Goal: Task Accomplishment & Management: Manage account settings

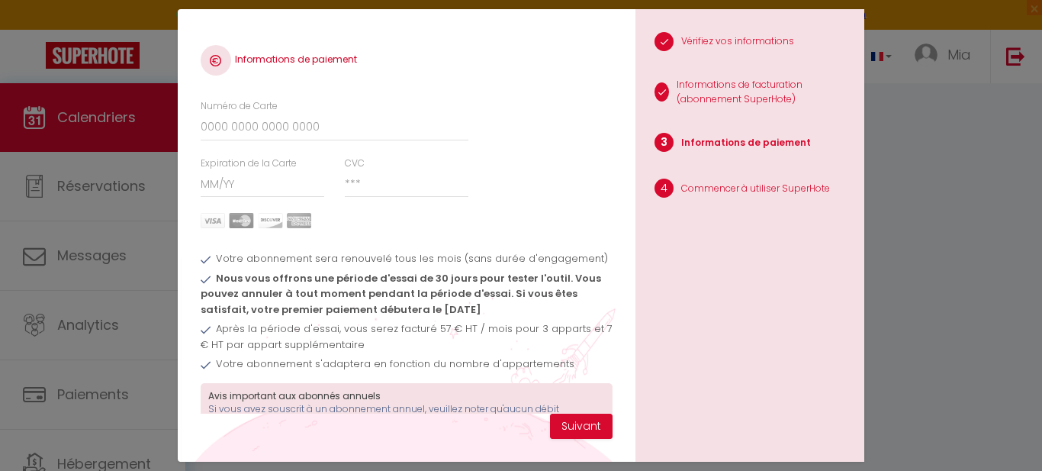
scroll to position [47, 0]
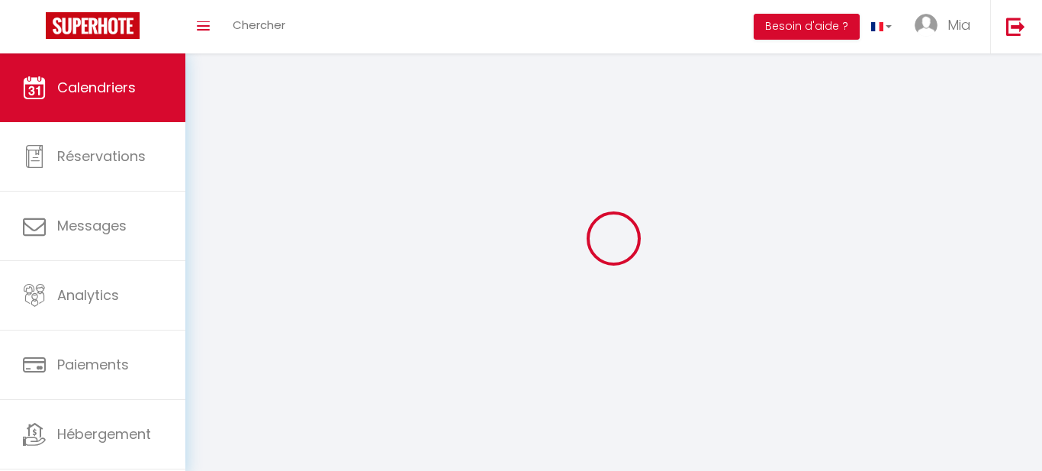
scroll to position [53, 0]
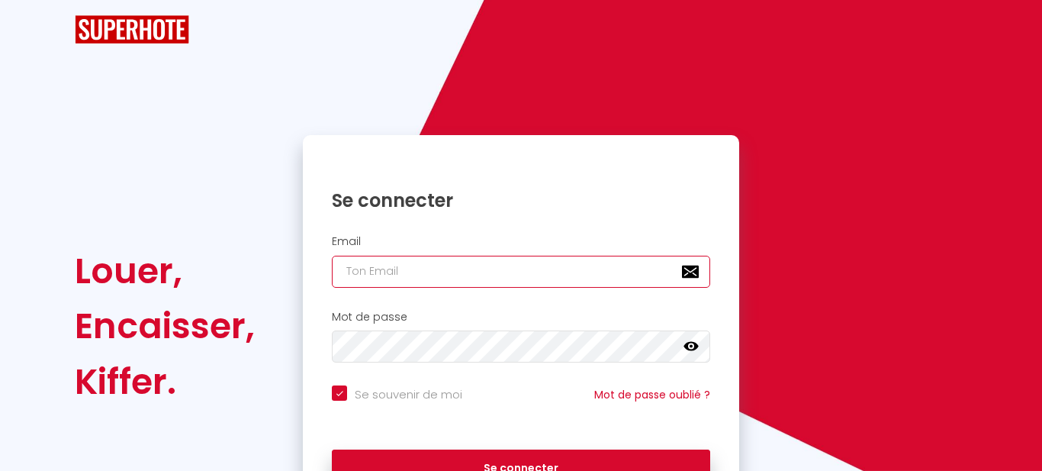
type input "261382851494"
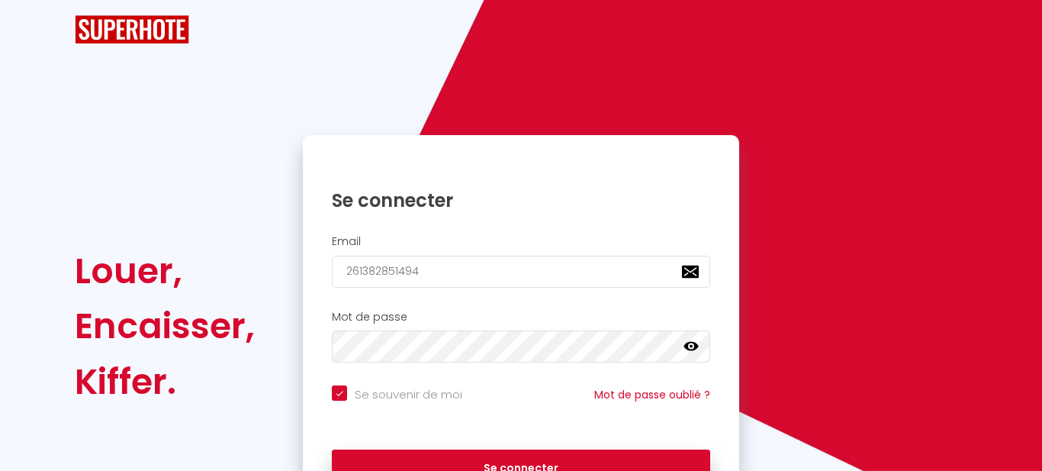
checkbox input "true"
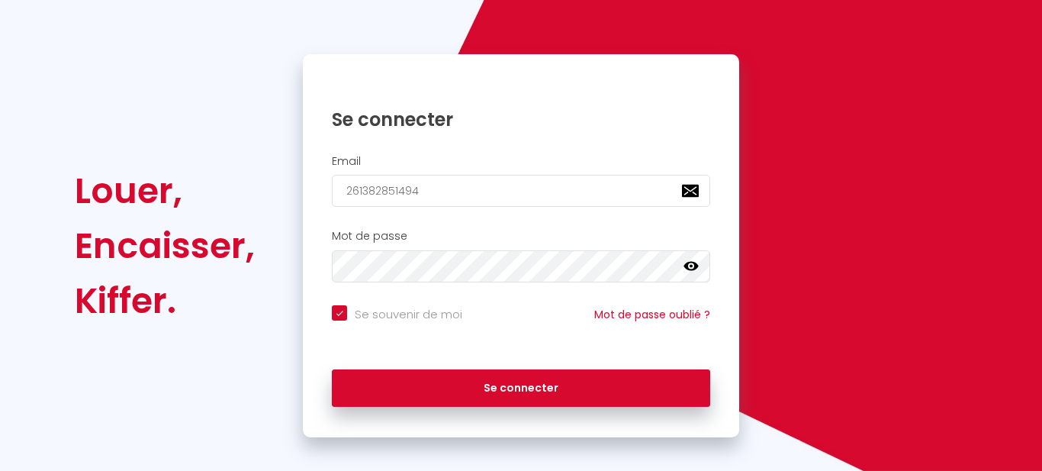
scroll to position [119, 0]
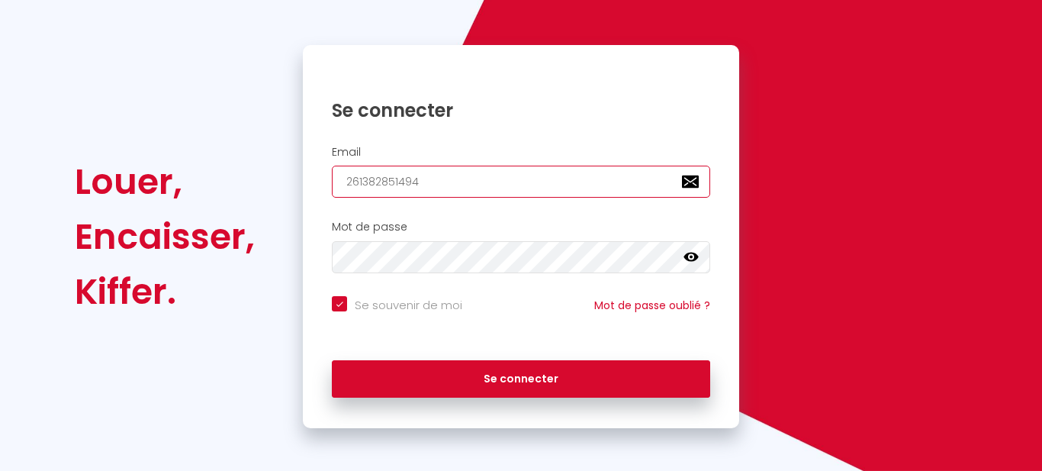
click at [426, 185] on input "261382851494" at bounding box center [521, 182] width 378 height 32
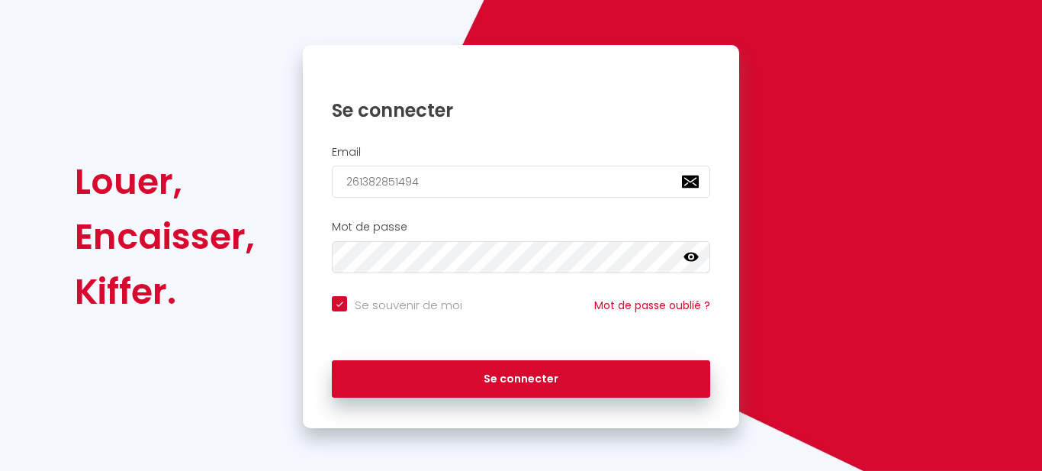
click at [158, 272] on div "Kiffer." at bounding box center [165, 291] width 180 height 55
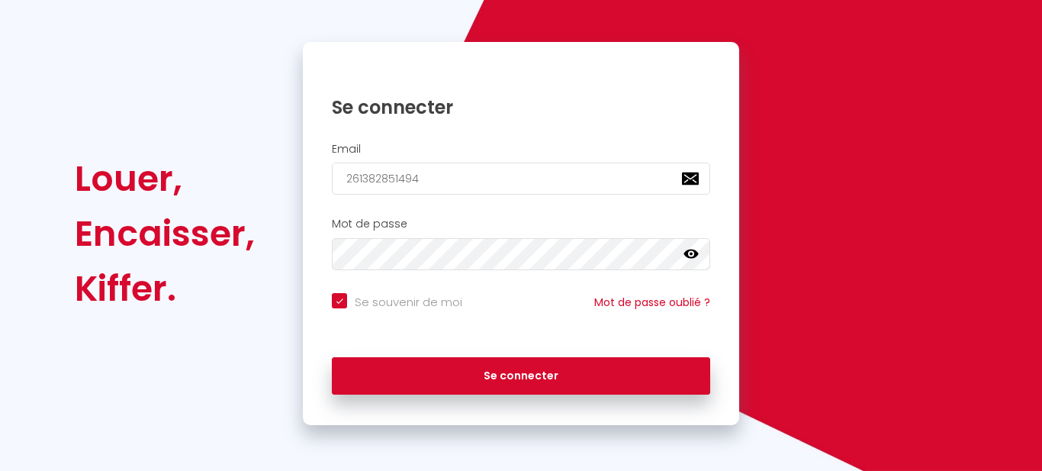
click at [767, 221] on div "Louer, Encaisser, Kiffer. Se connecter Email 261382851494 Mot de passe false Se…" at bounding box center [521, 233] width 913 height 383
